Goal: Task Accomplishment & Management: Manage account settings

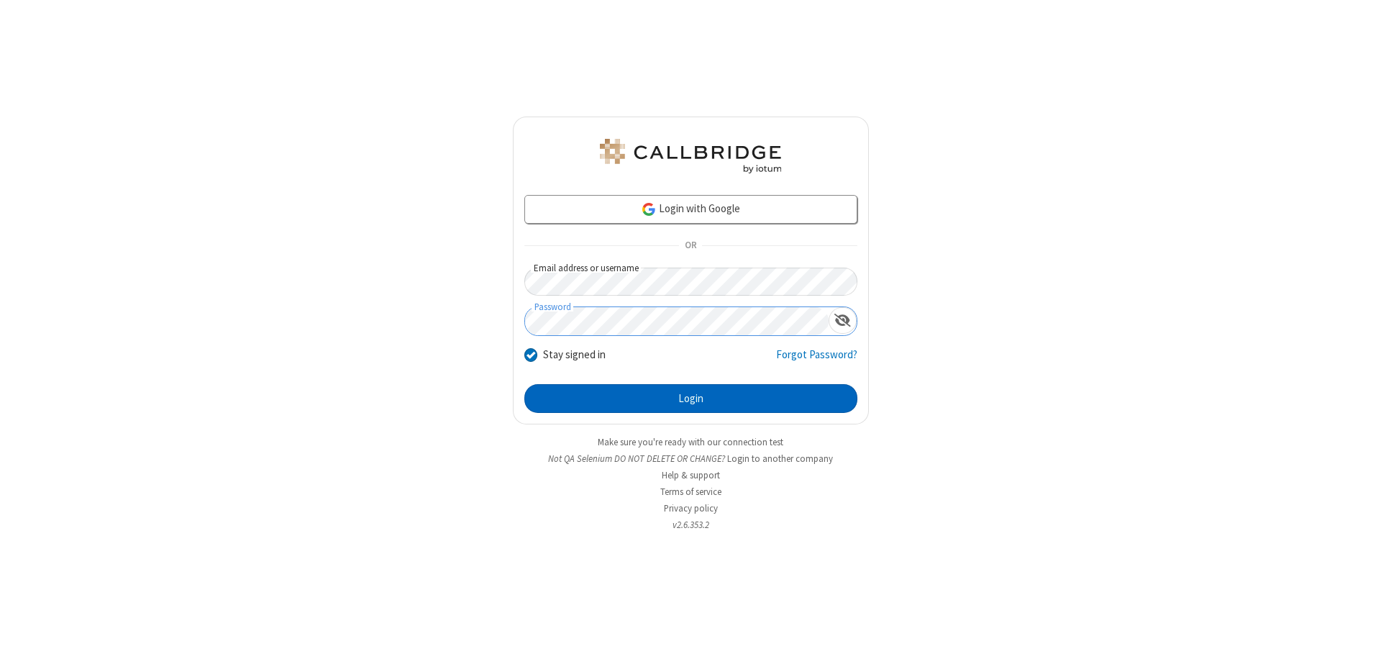
click at [691, 399] on button "Login" at bounding box center [690, 398] width 333 height 29
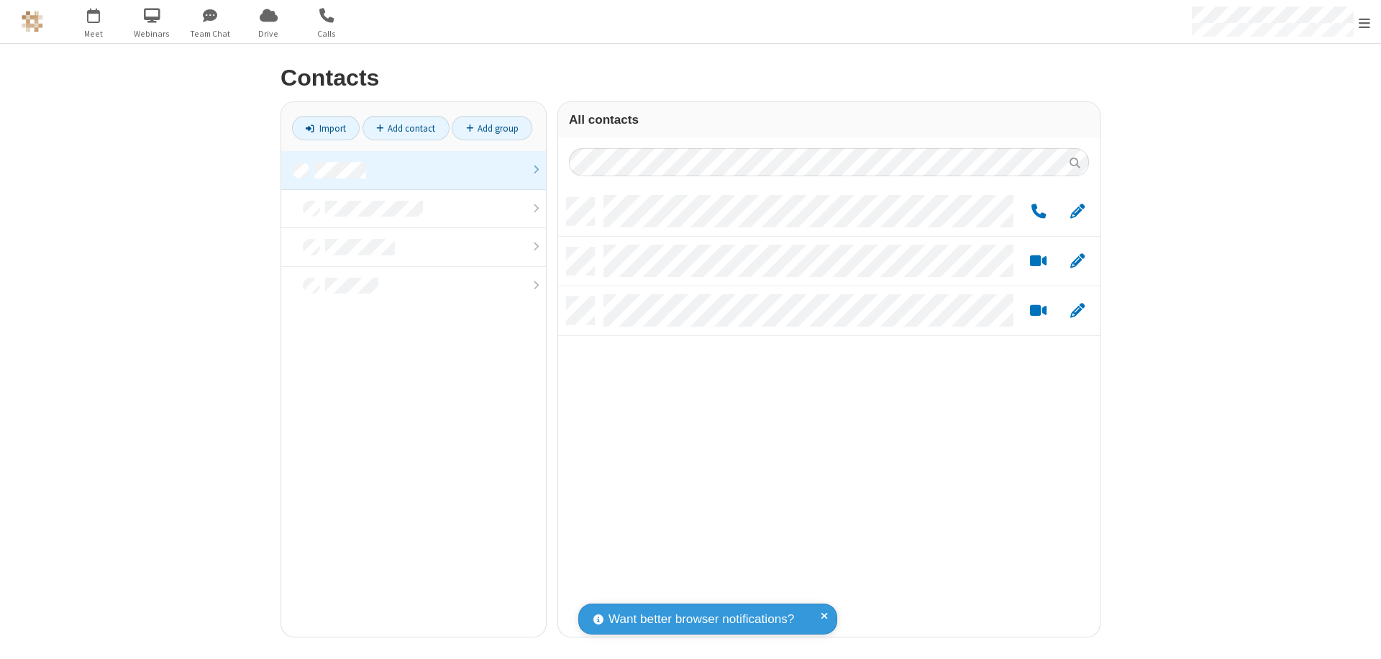
scroll to position [439, 531]
click at [414, 170] on link at bounding box center [413, 170] width 265 height 39
click at [1078, 211] on span "Edit" at bounding box center [1077, 212] width 14 height 18
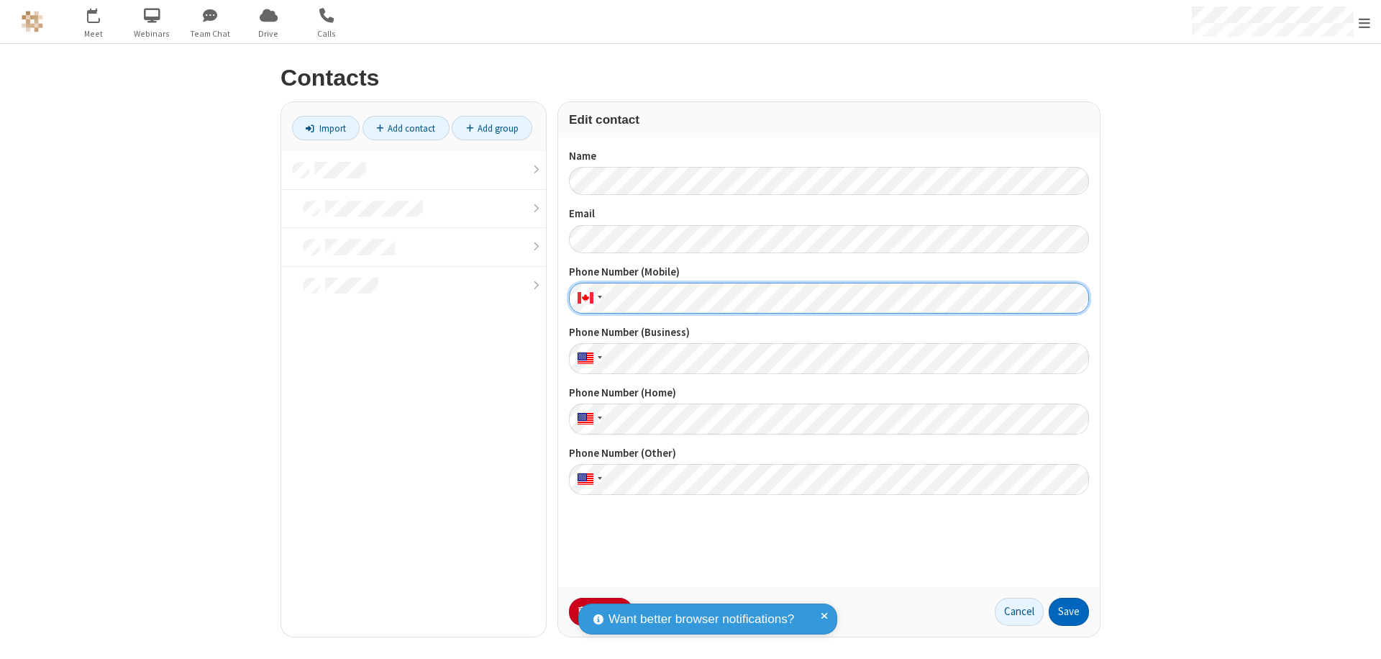
click at [1069, 611] on button "Save" at bounding box center [1069, 612] width 40 height 29
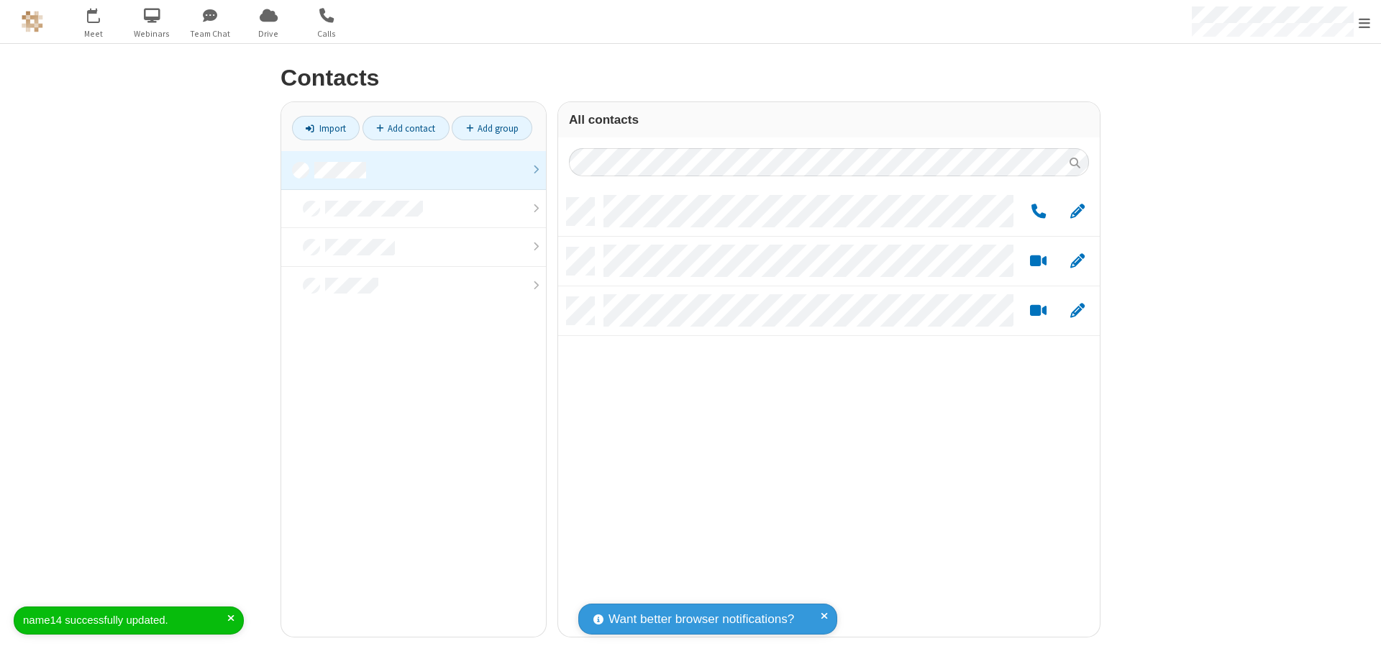
scroll to position [439, 531]
